Goal: Task Accomplishment & Management: Complete application form

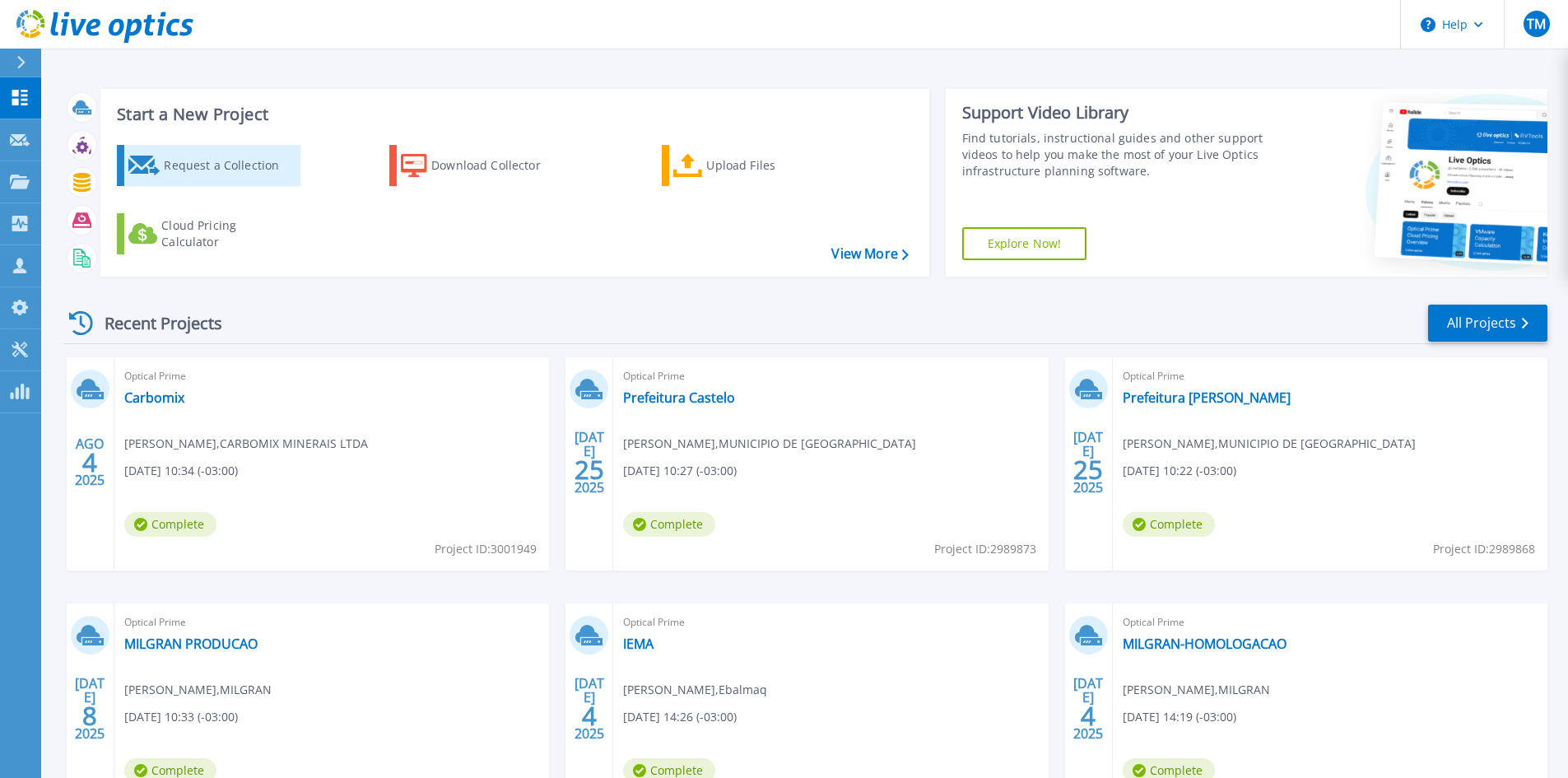
click at [235, 164] on div "Request a Collection" at bounding box center [229, 165] width 132 height 33
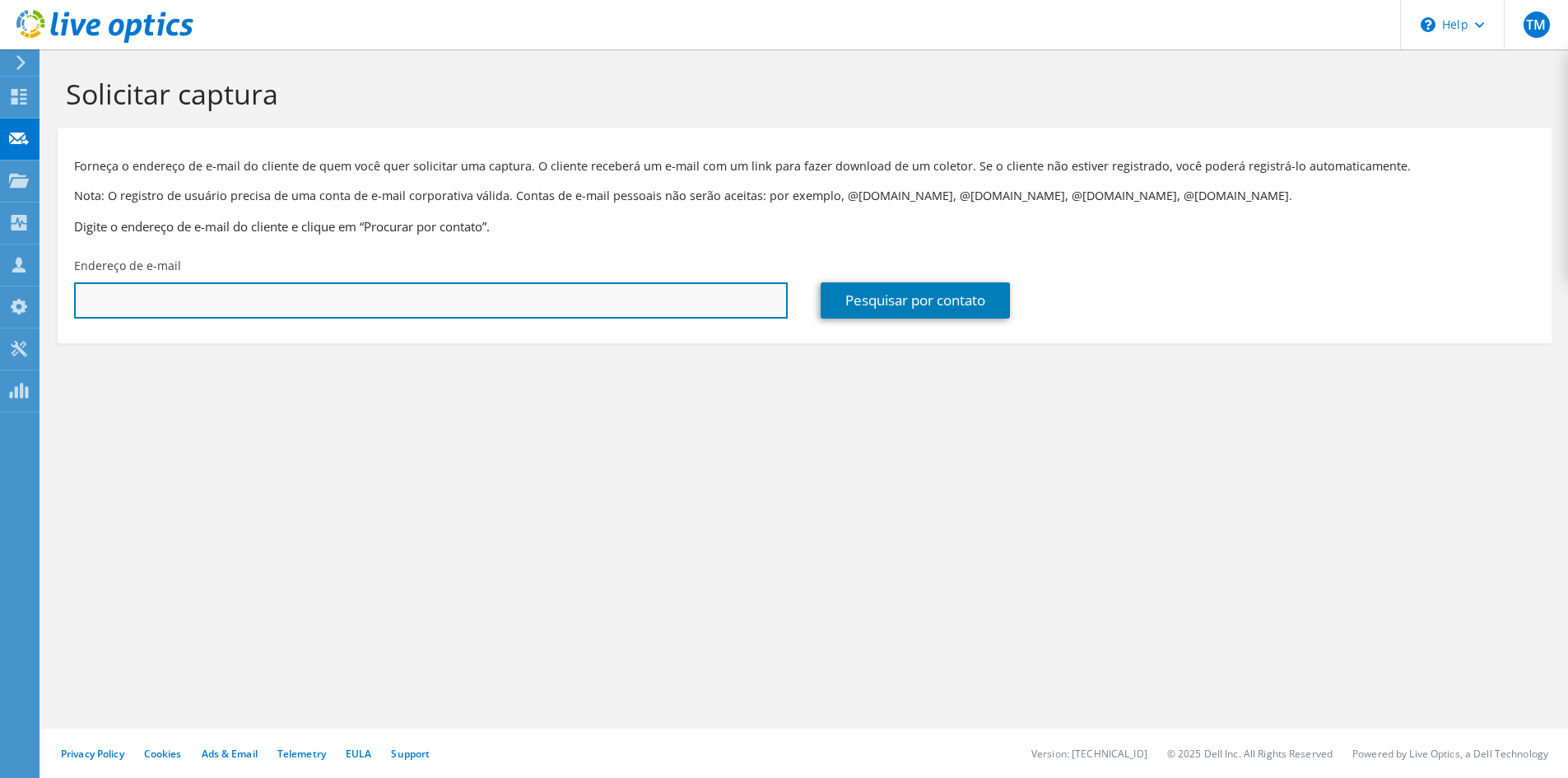
click at [257, 304] on input "text" at bounding box center [431, 300] width 713 height 36
paste input "https://teams.microsoft.com/l/message/19:meeting_NDU1ZGUyODktOTQ5Ny00MDU4LThlNW…"
type input "https://teams.microsoft.com/l/message/19:meeting_NDU1ZGUyODktOTQ5Ny00MDU4LThlNW…"
drag, startPoint x: 549, startPoint y: 295, endPoint x: 0, endPoint y: 345, distance: 551.3
click at [0, 341] on div "TM Membro da equipe Tiago Malvestio tiago.malvestio@printsolucao.com.br printso…" at bounding box center [784, 389] width 1568 height 778
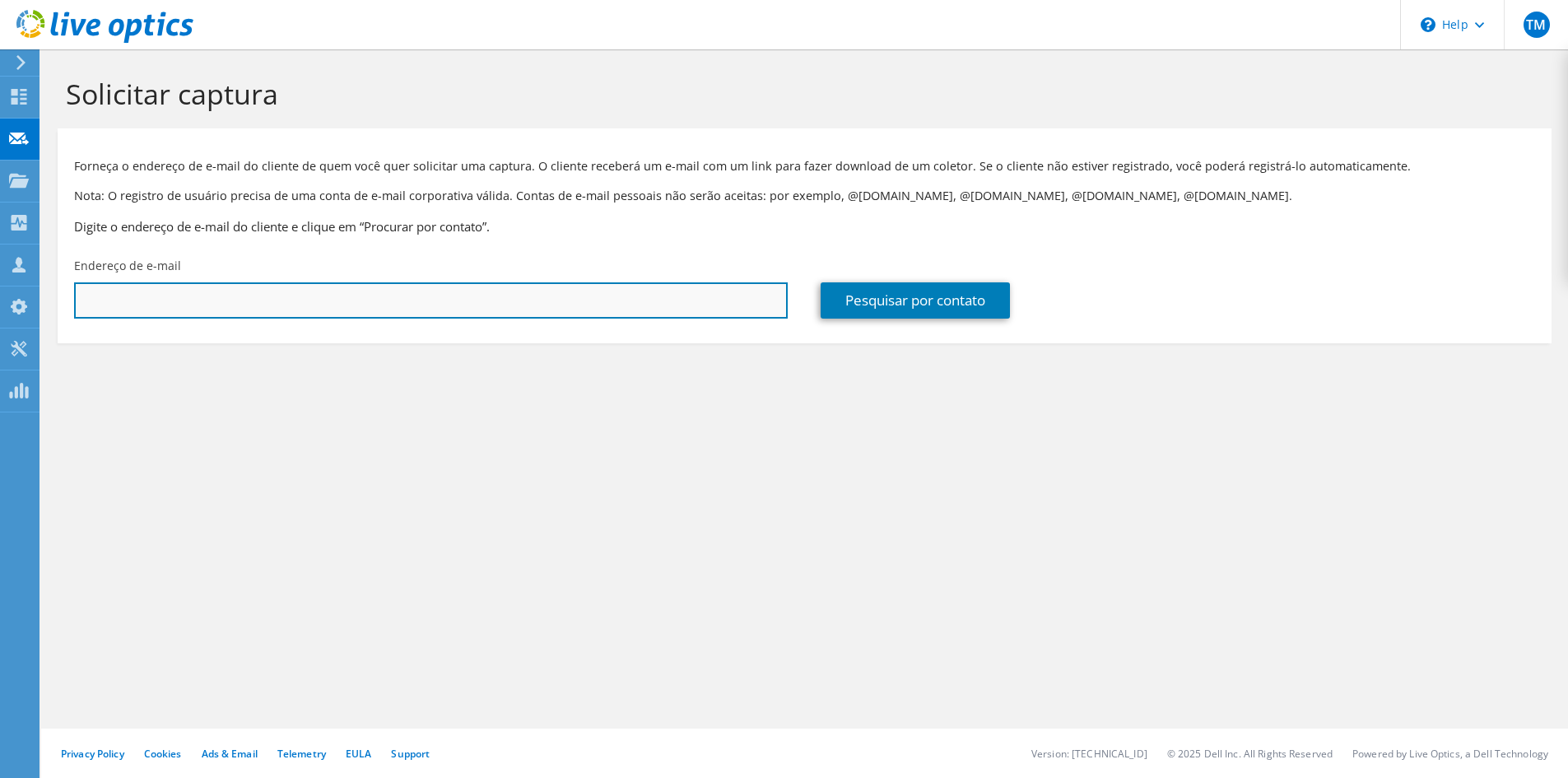
click at [151, 302] on input "text" at bounding box center [431, 300] width 713 height 36
paste input "infra.ti@hifa.org.br"
type input "infra.ti@hifa.org.br"
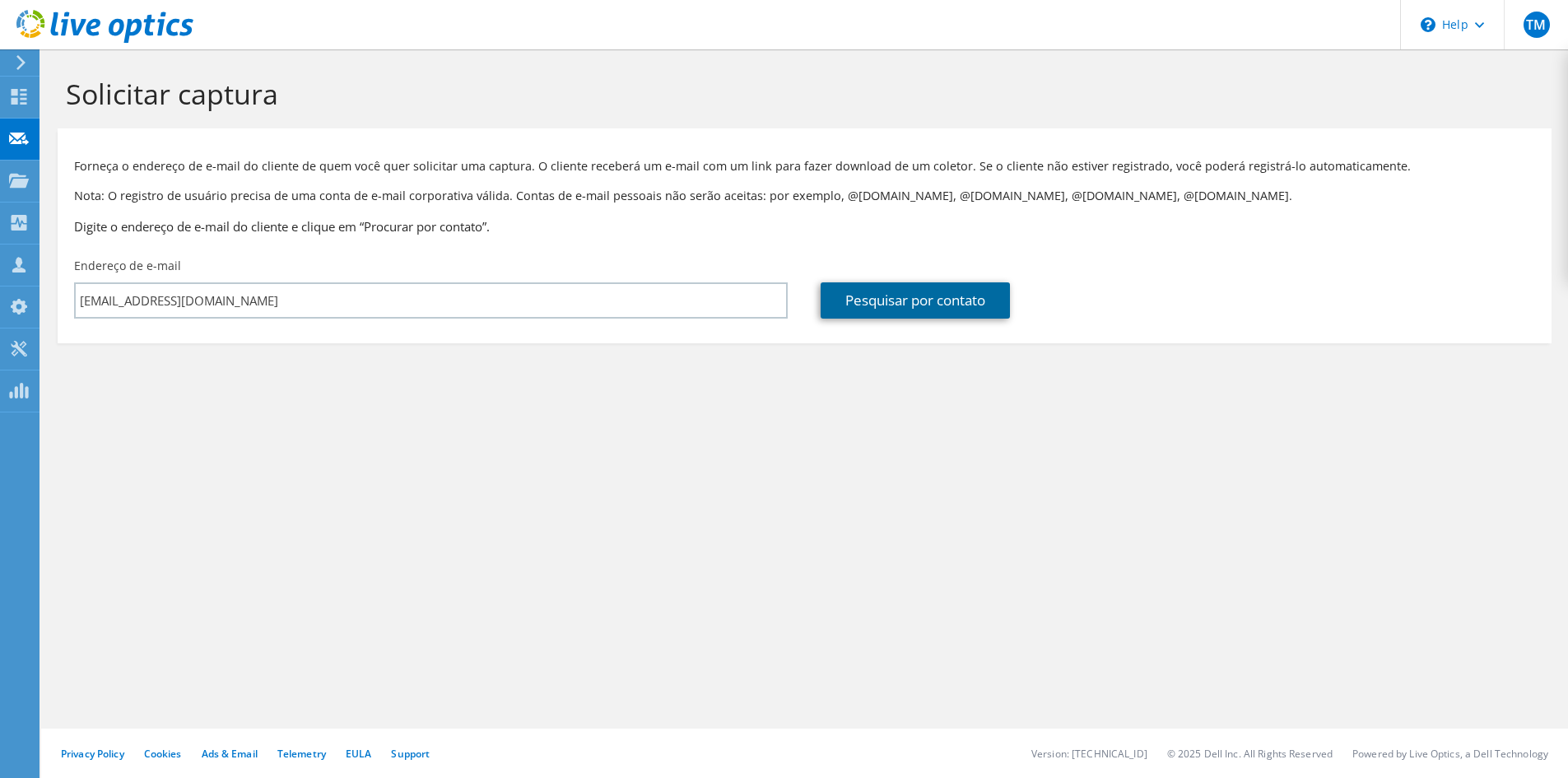
click at [950, 300] on link "Pesquisar por contato" at bounding box center [915, 300] width 190 height 36
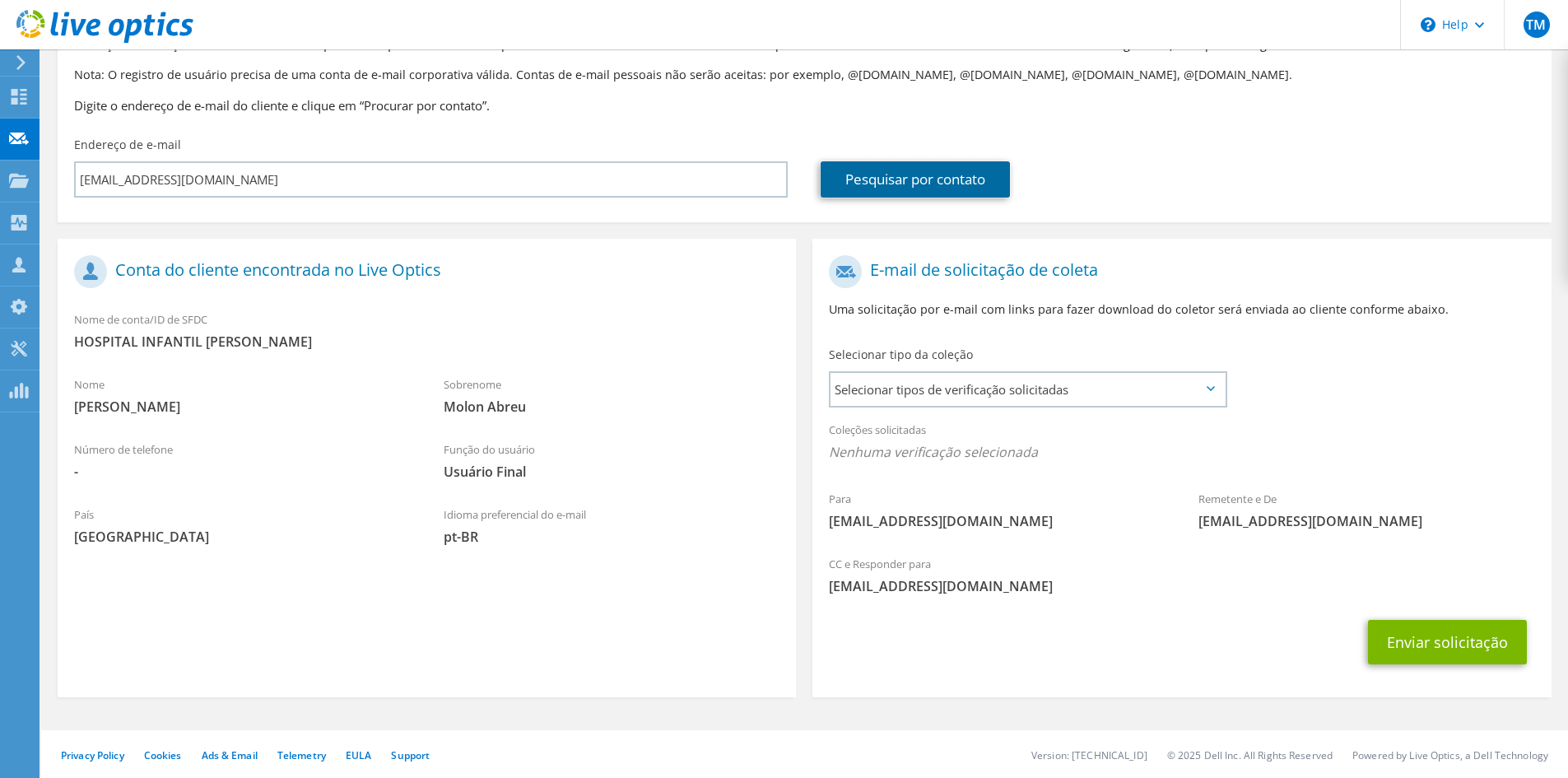
scroll to position [41, 0]
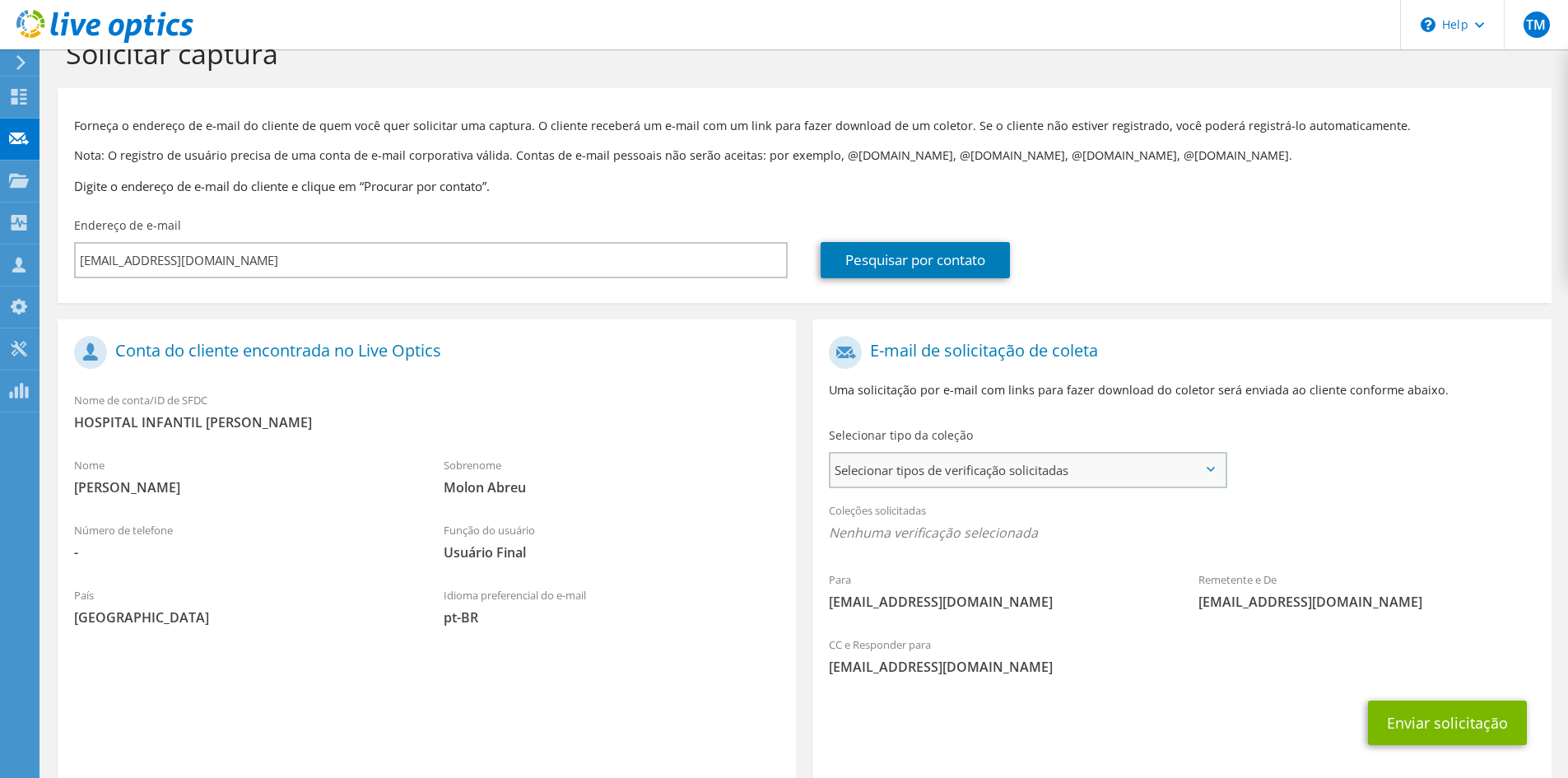
click at [990, 472] on span "Selecionar tipos de verificação solicitadas" at bounding box center [1027, 470] width 394 height 33
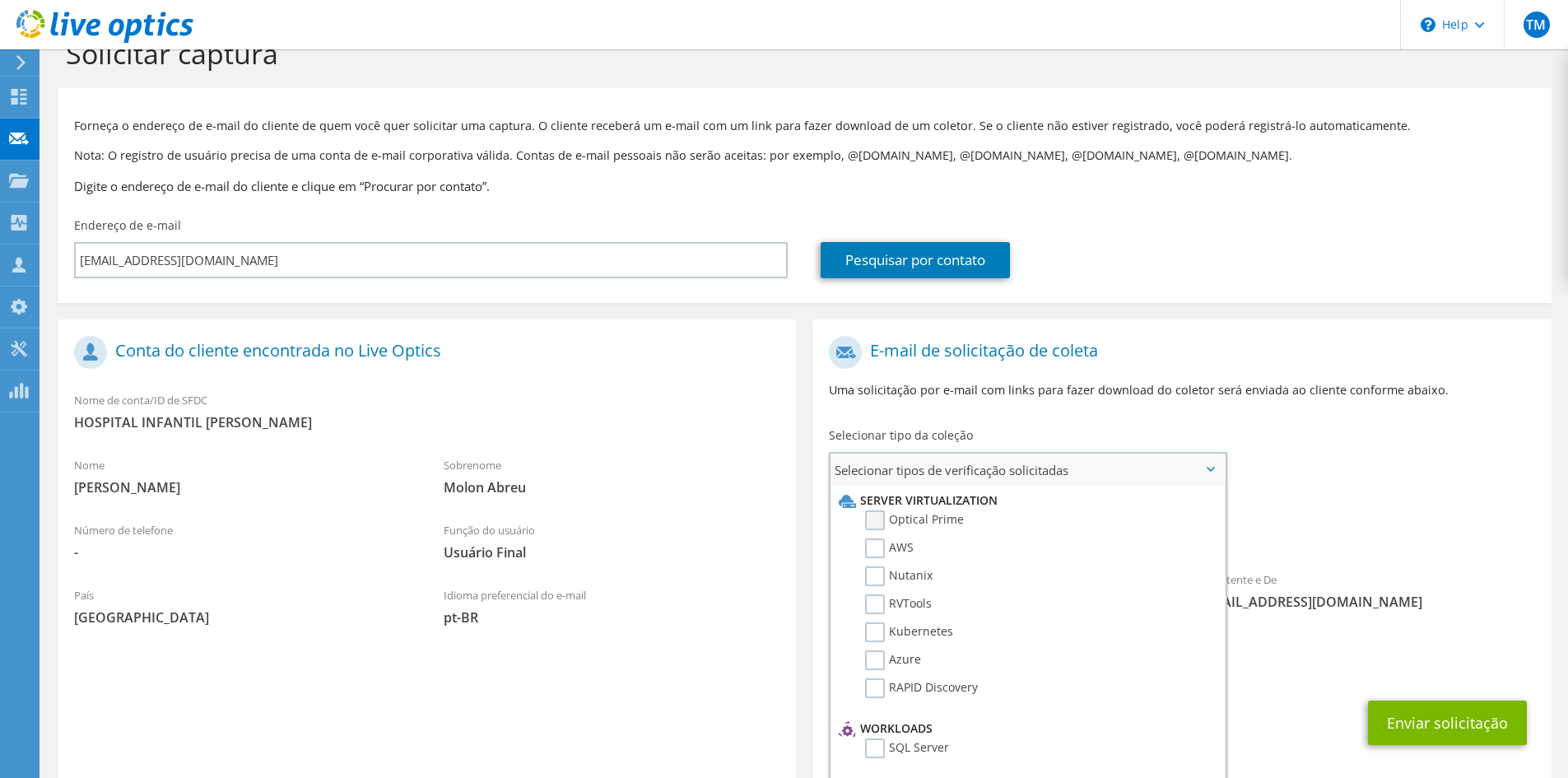
click at [866, 522] on label "Optical Prime" at bounding box center [914, 521] width 98 height 20
click at [0, 0] on input "Optical Prime" at bounding box center [0, 0] width 0 height 0
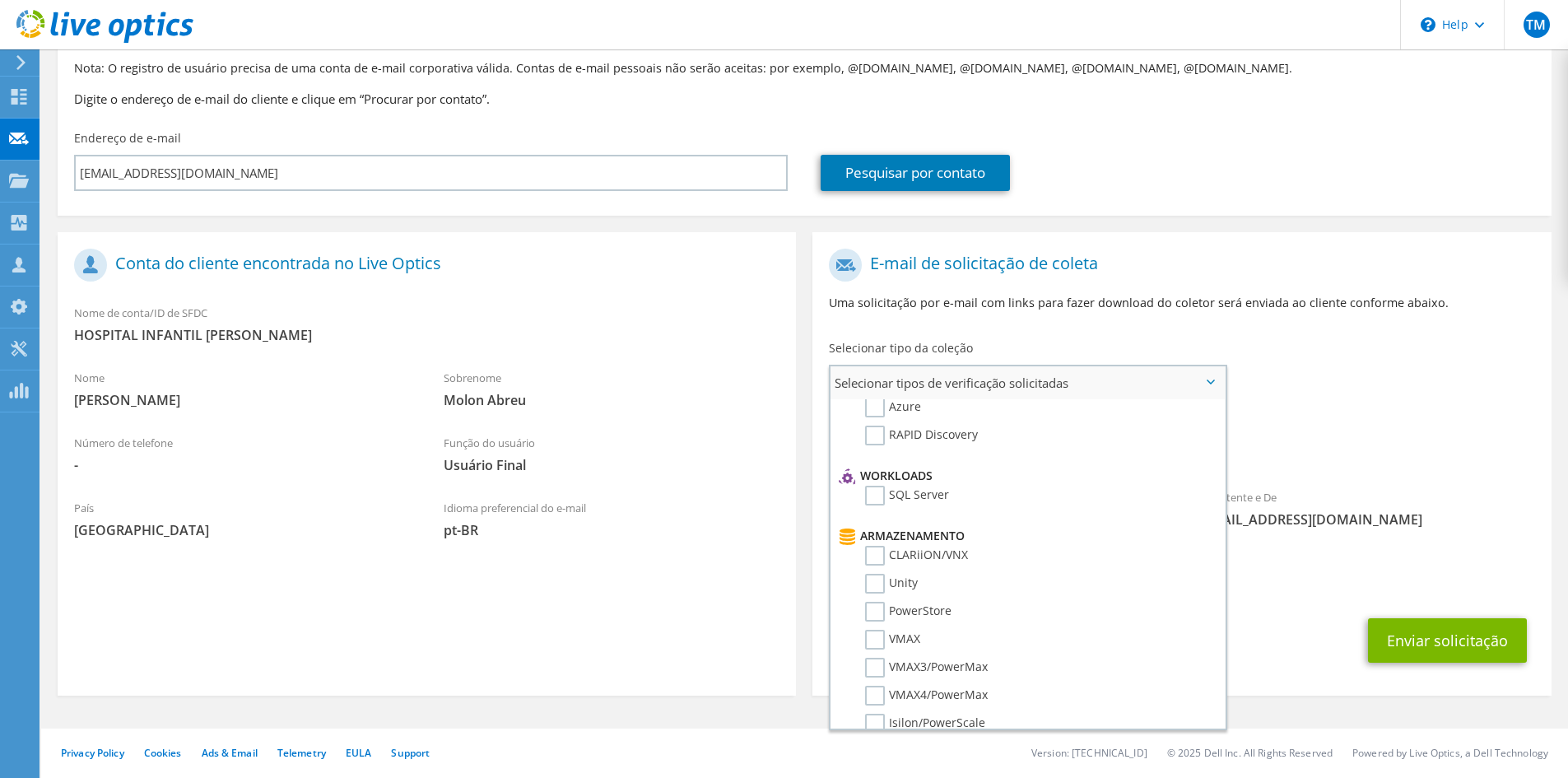
scroll to position [329, 0]
click at [1433, 233] on section "E-mail de solicitação de coleta Uma solicitação por e-mail com links para fazer…" at bounding box center [1181, 464] width 738 height 464
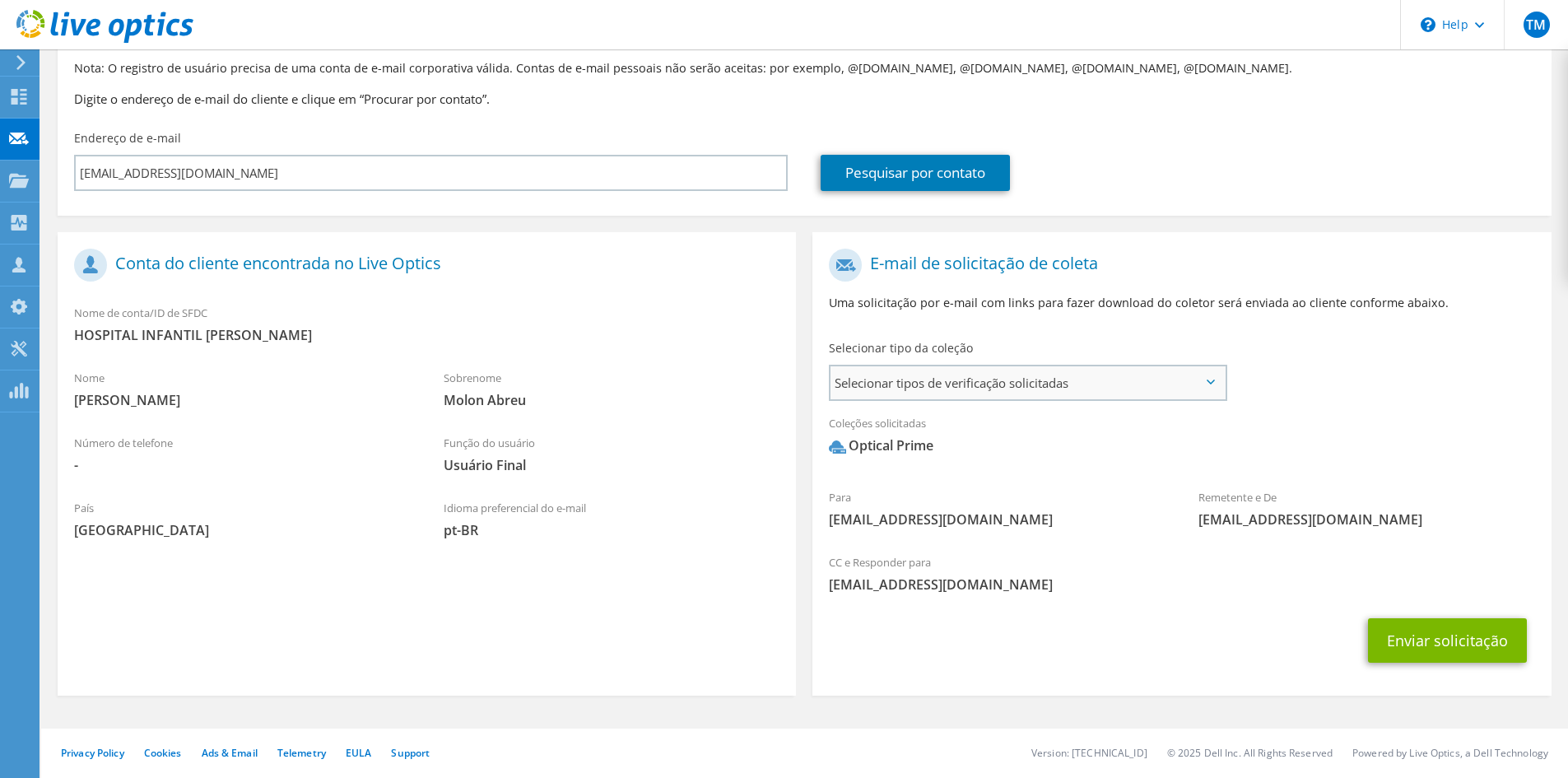
click at [1015, 394] on span "Selecionar tipos de verificação solicitadas" at bounding box center [1027, 383] width 394 height 33
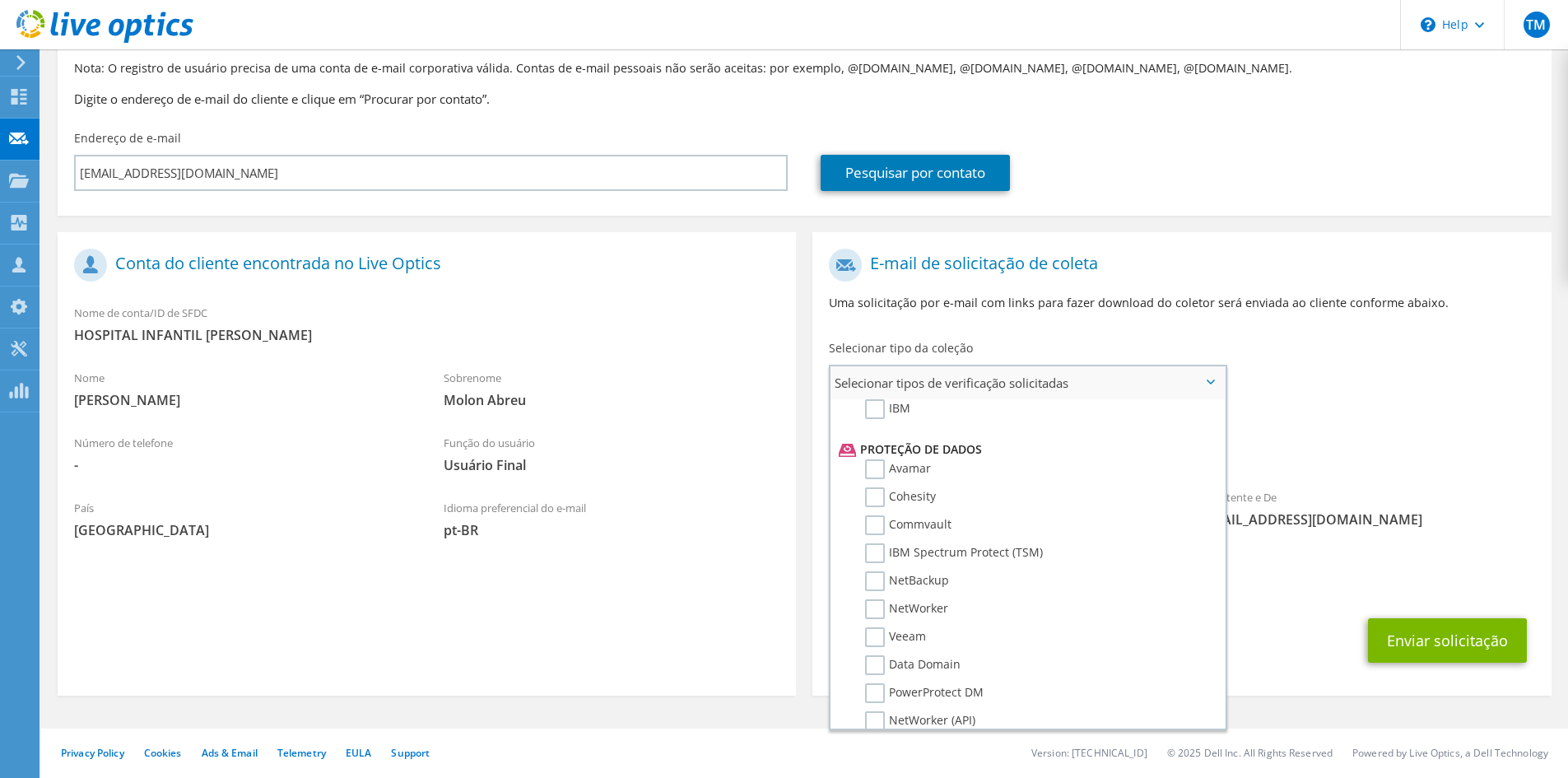
scroll to position [783, 0]
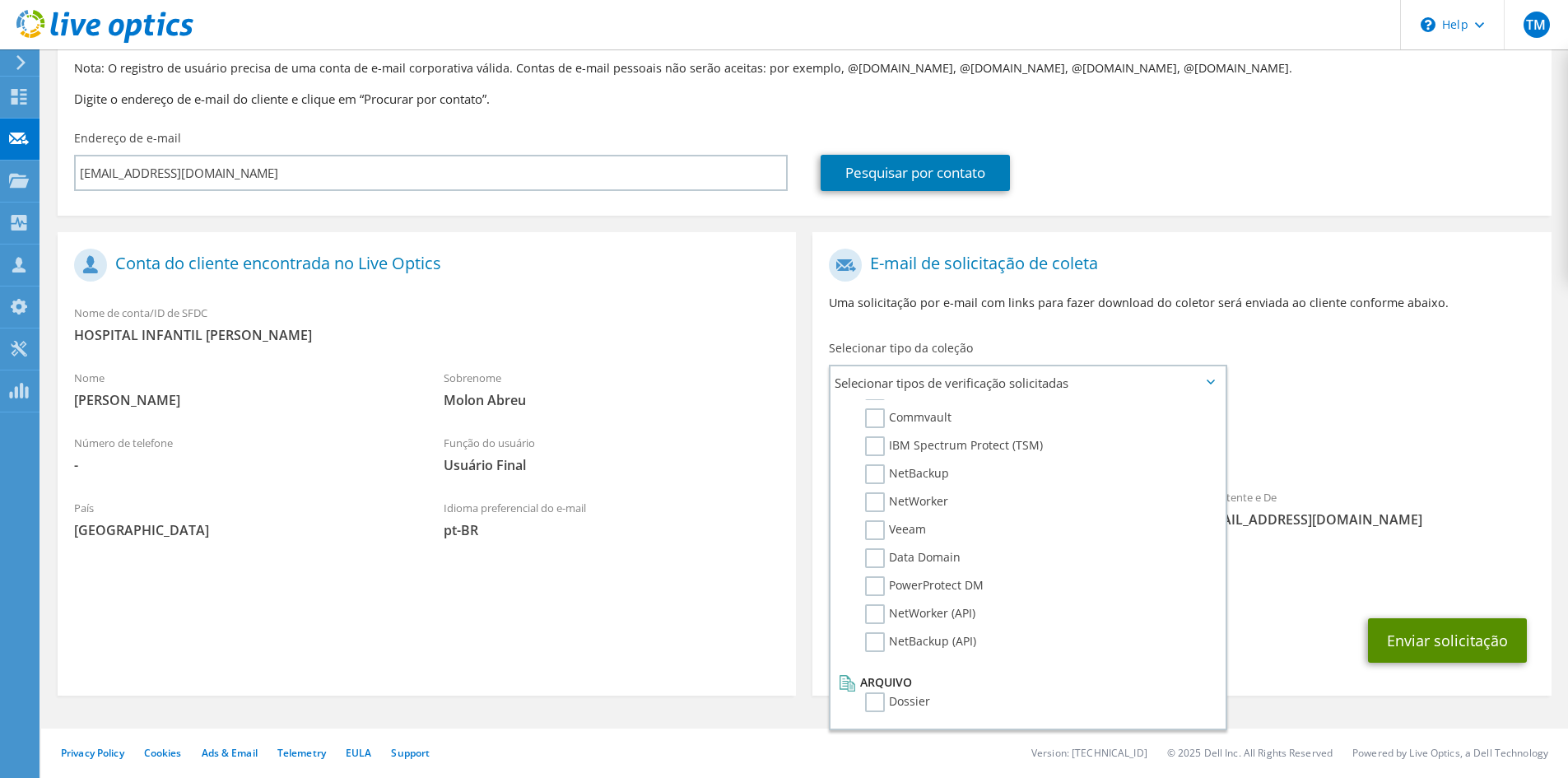
click at [1399, 634] on button "Enviar solicitação" at bounding box center [1447, 640] width 159 height 45
